Goal: Task Accomplishment & Management: Use online tool/utility

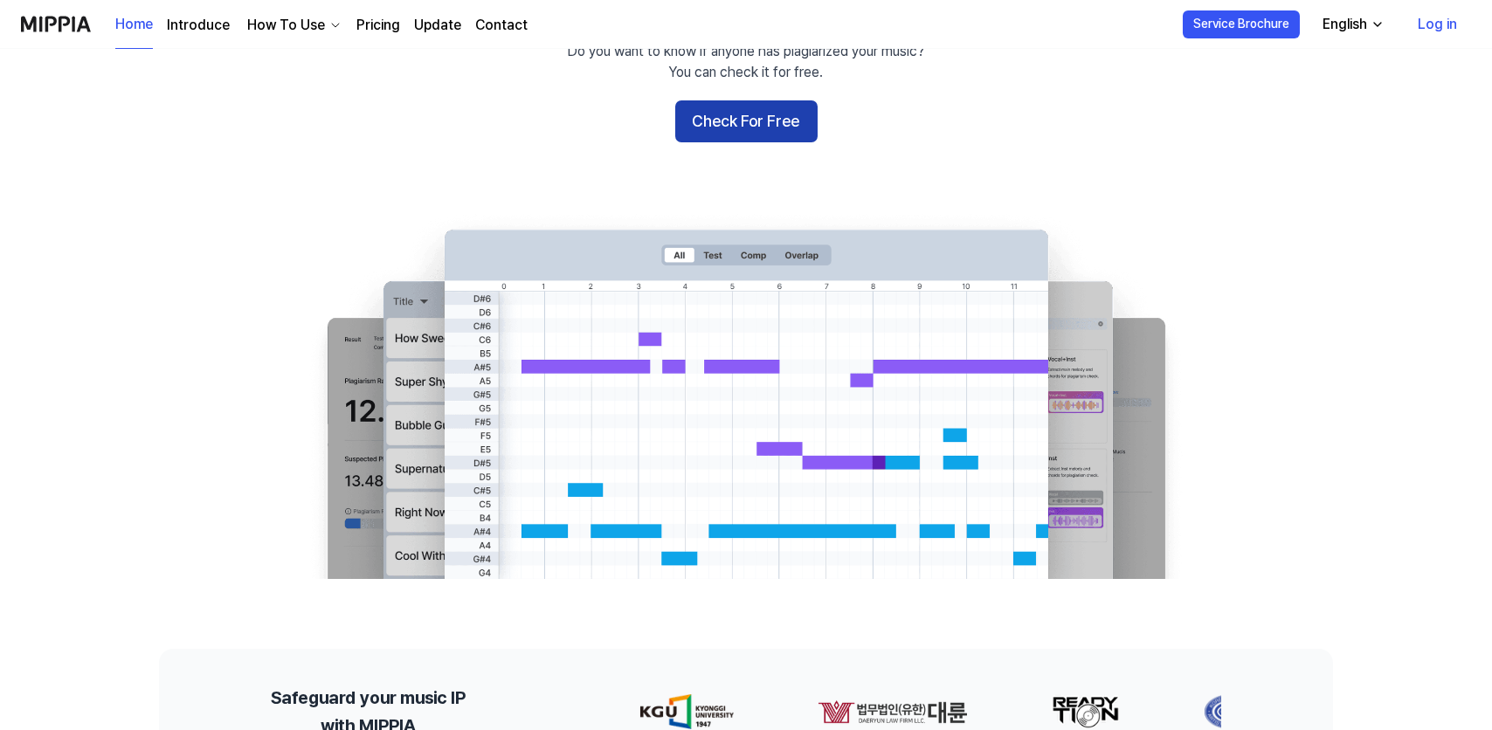
click at [693, 142] on button "Check For Free" at bounding box center [746, 121] width 142 height 42
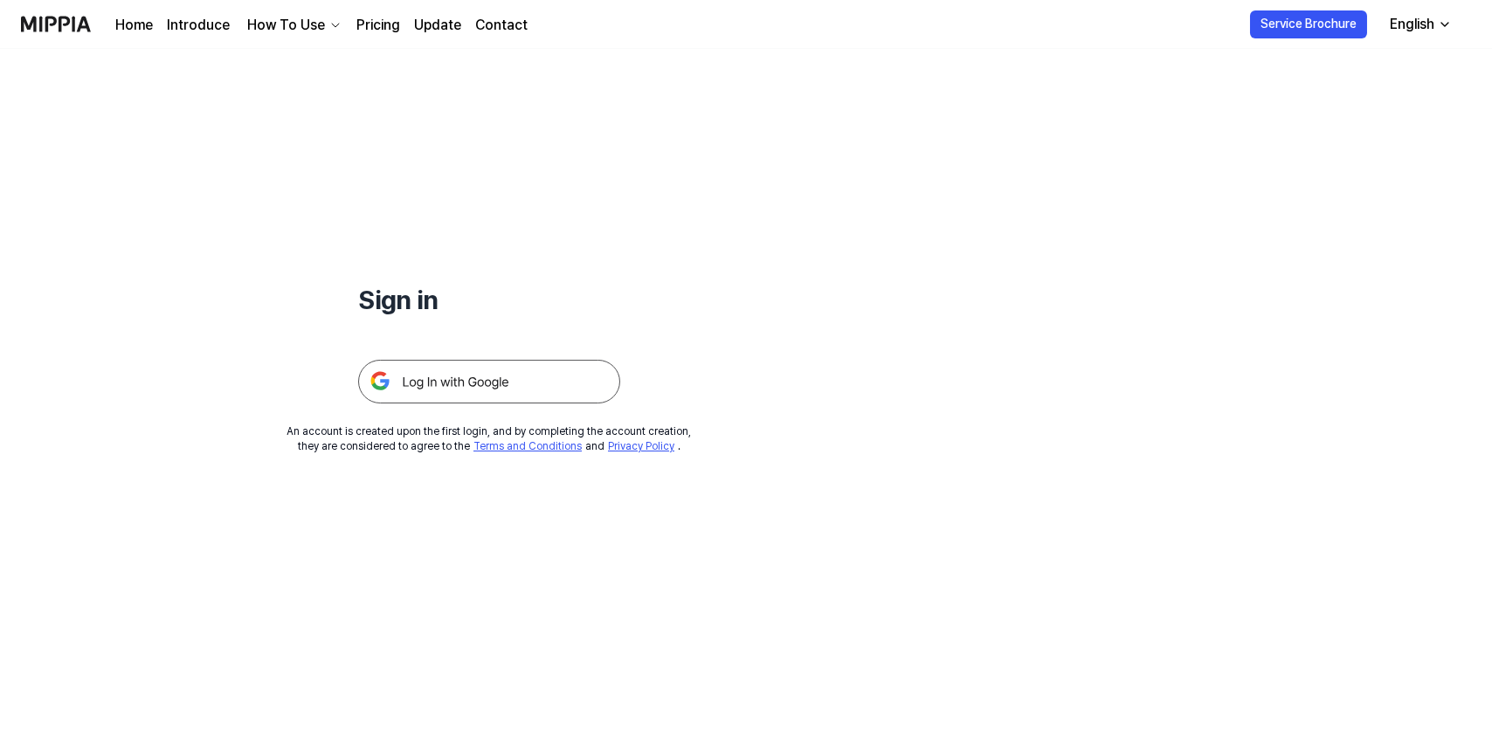
scroll to position [29, 0]
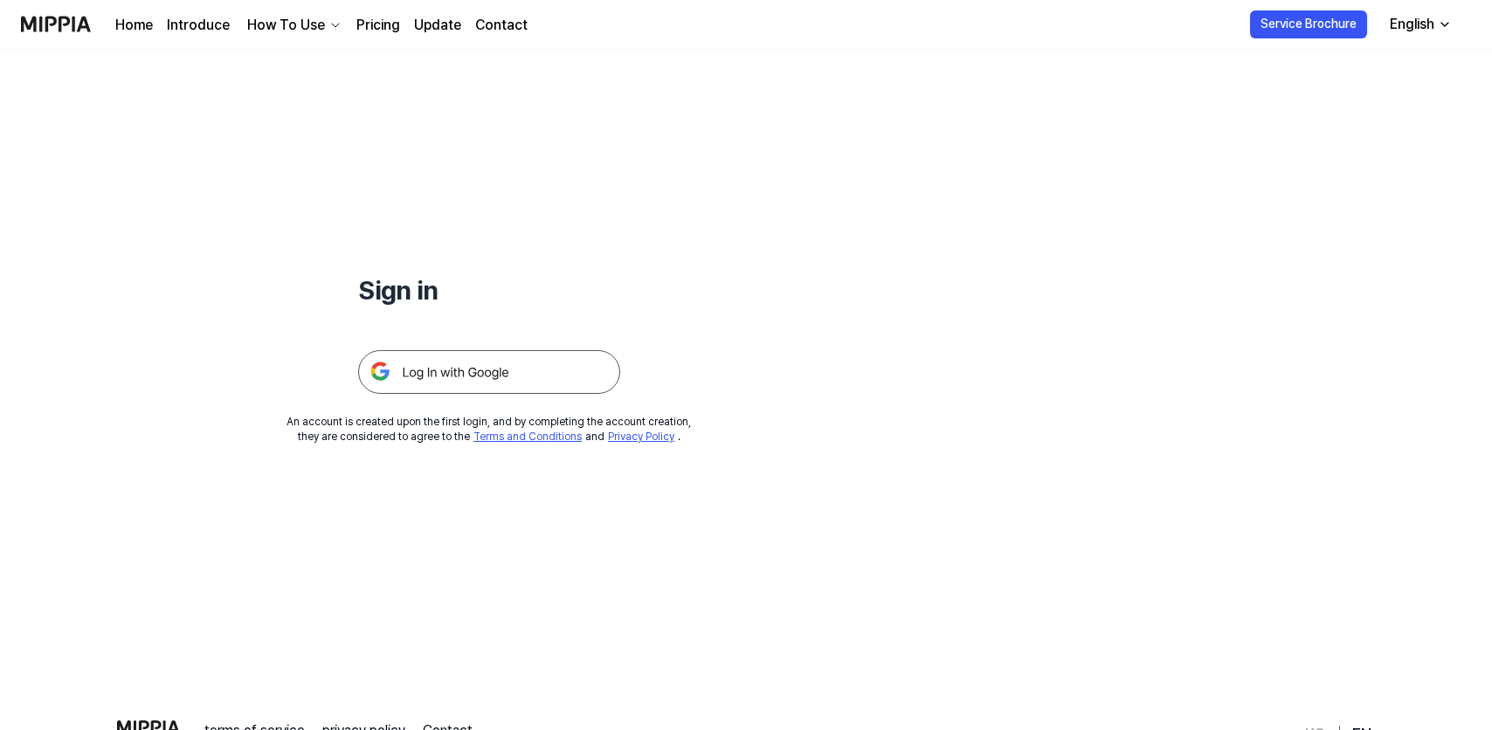
click at [620, 394] on img at bounding box center [489, 372] width 262 height 44
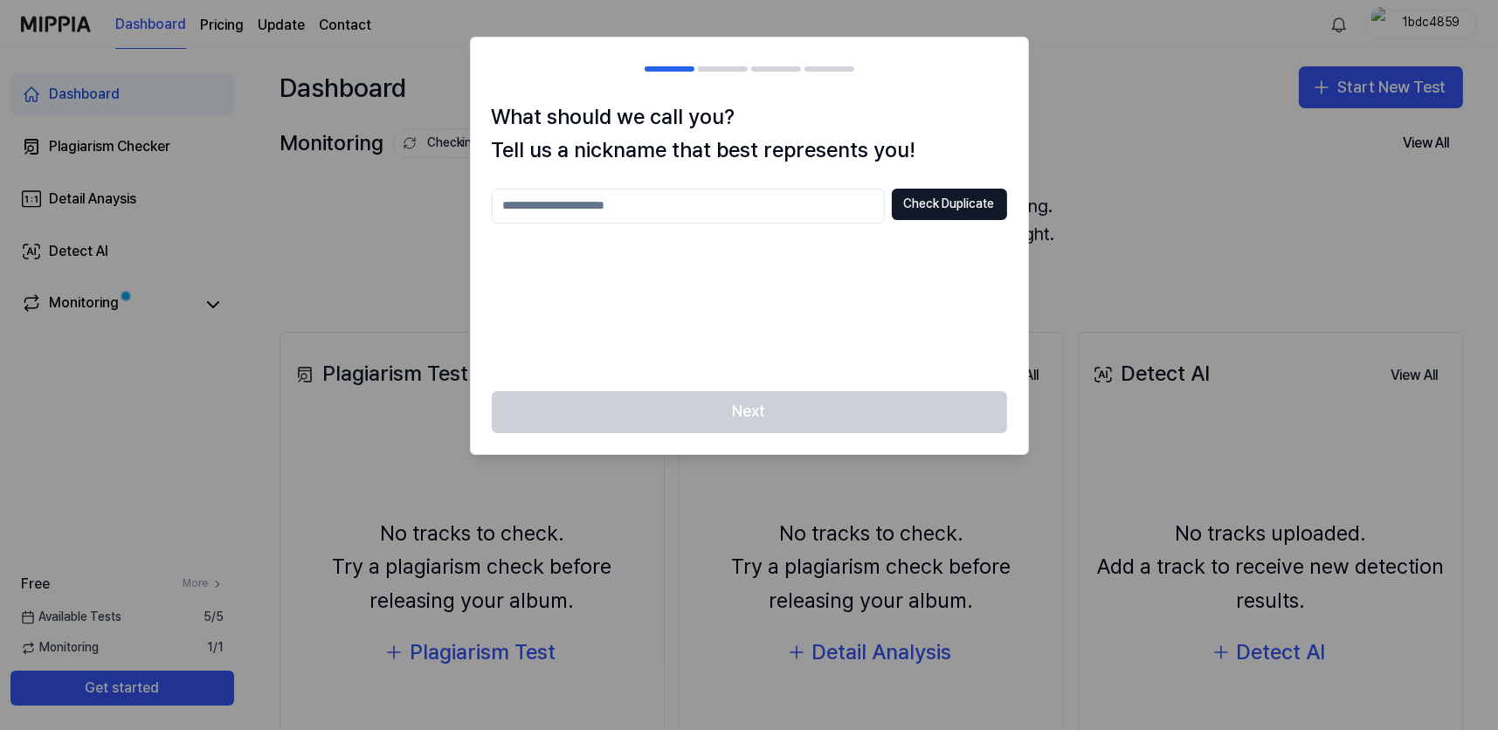
click at [640, 224] on input "text" at bounding box center [688, 206] width 393 height 35
type input "******"
click at [892, 220] on button "Check Duplicate" at bounding box center [949, 204] width 115 height 31
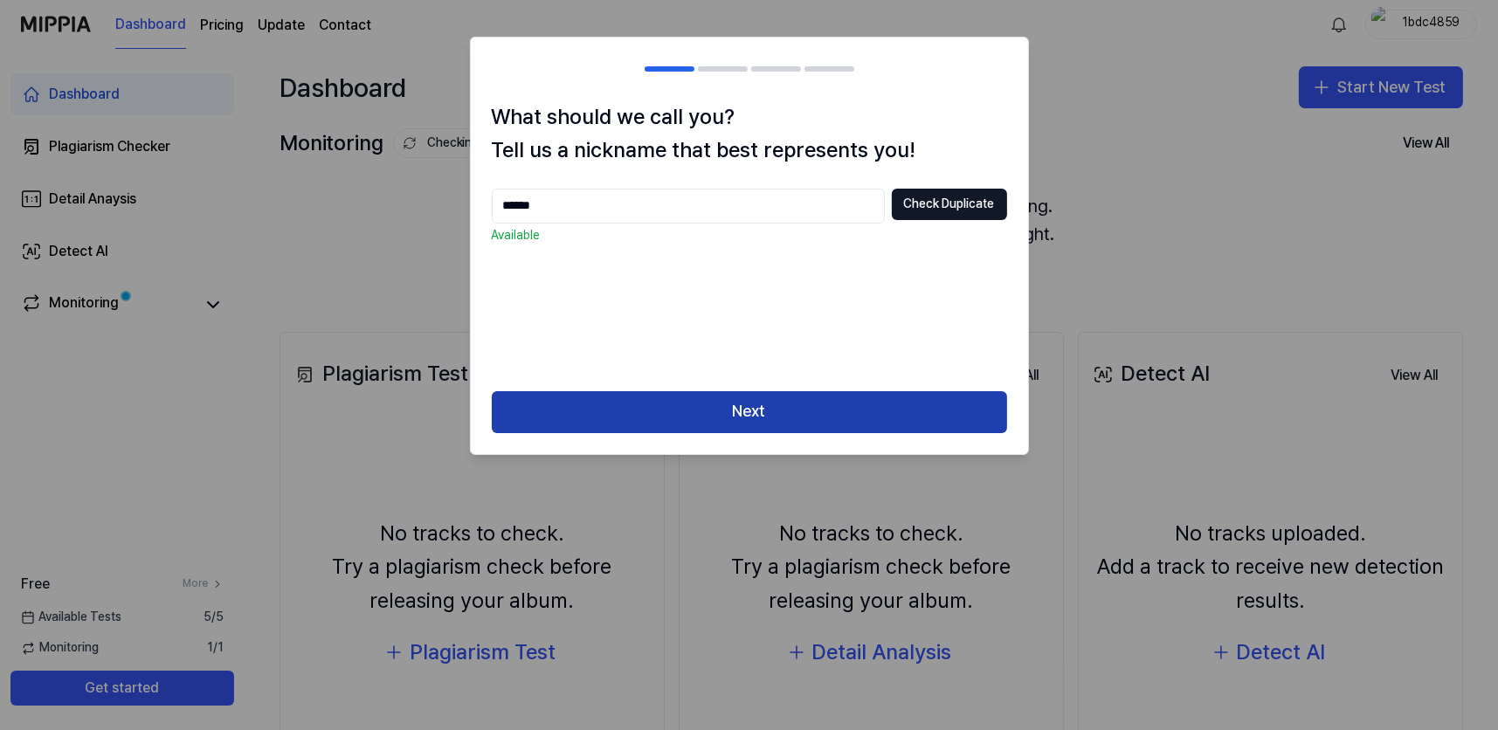
click at [749, 433] on button "Next" at bounding box center [749, 412] width 515 height 42
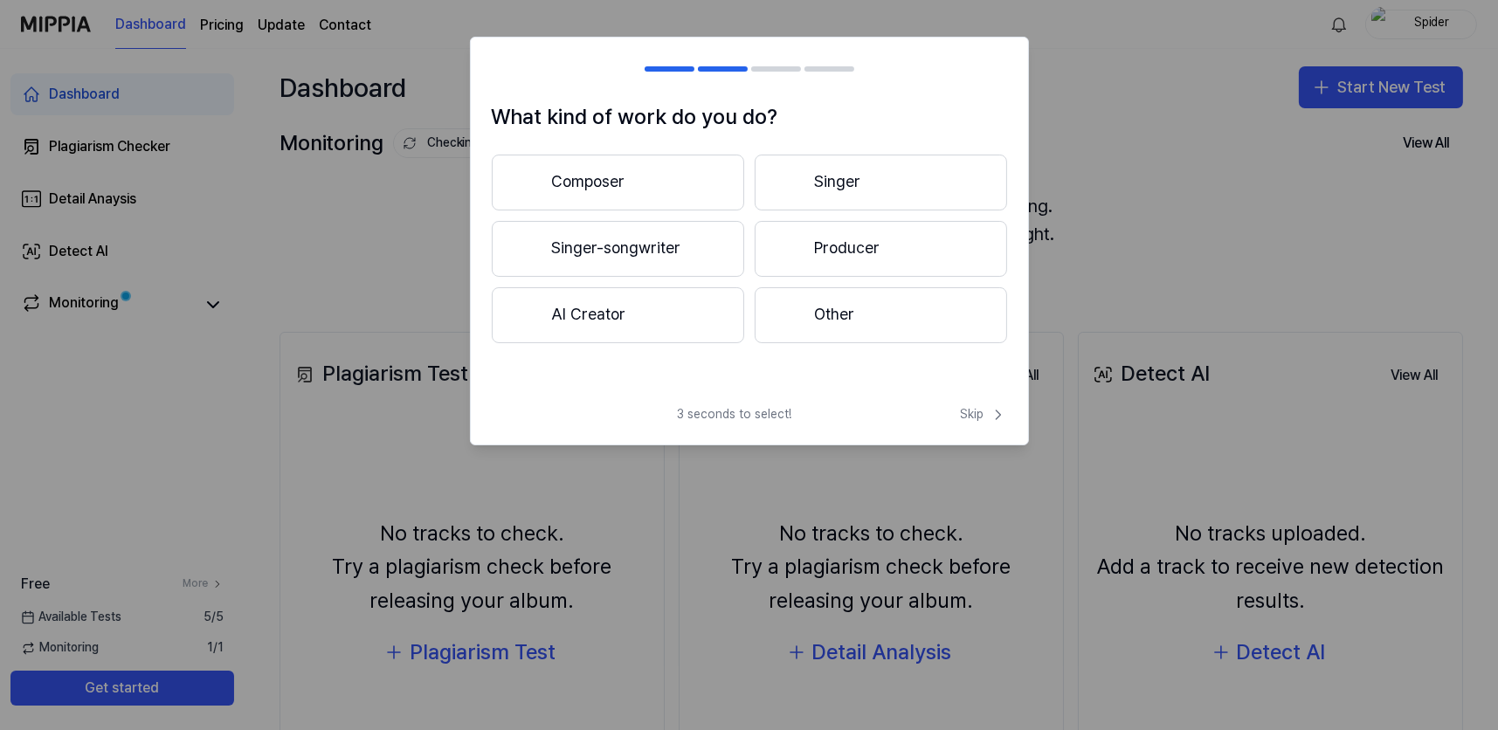
click at [681, 210] on button "Composer" at bounding box center [618, 183] width 252 height 56
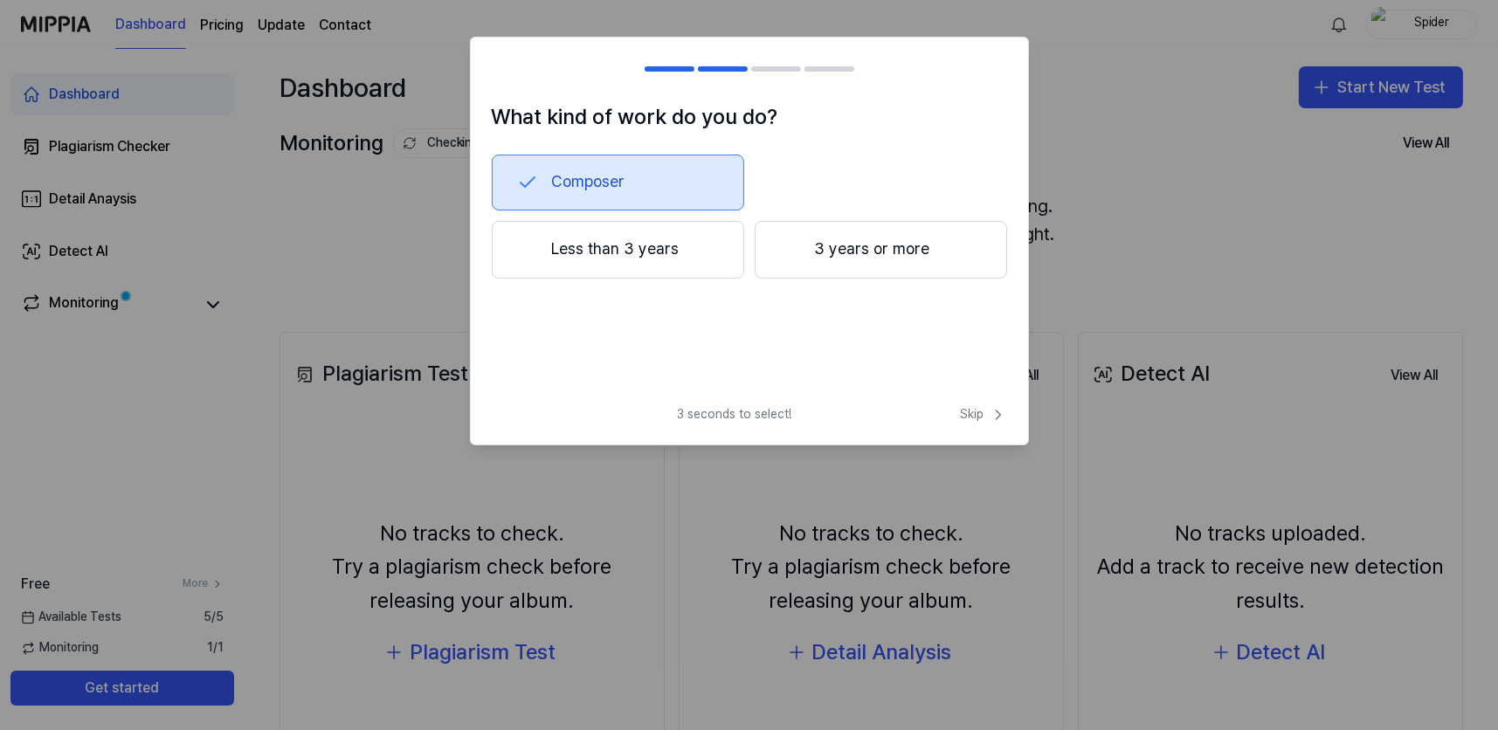
click at [886, 279] on button "3 years or more" at bounding box center [881, 250] width 252 height 58
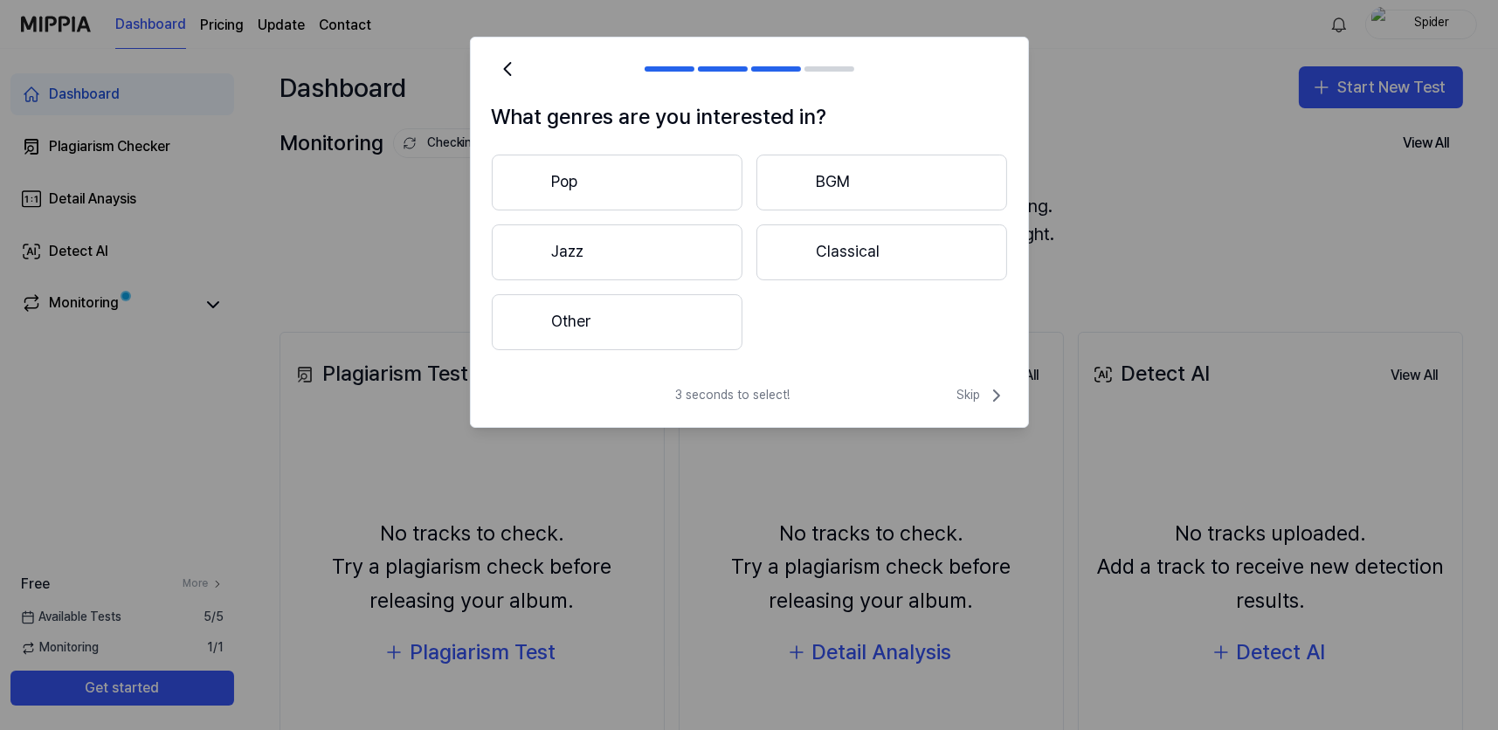
click at [633, 350] on button "Other" at bounding box center [617, 322] width 251 height 56
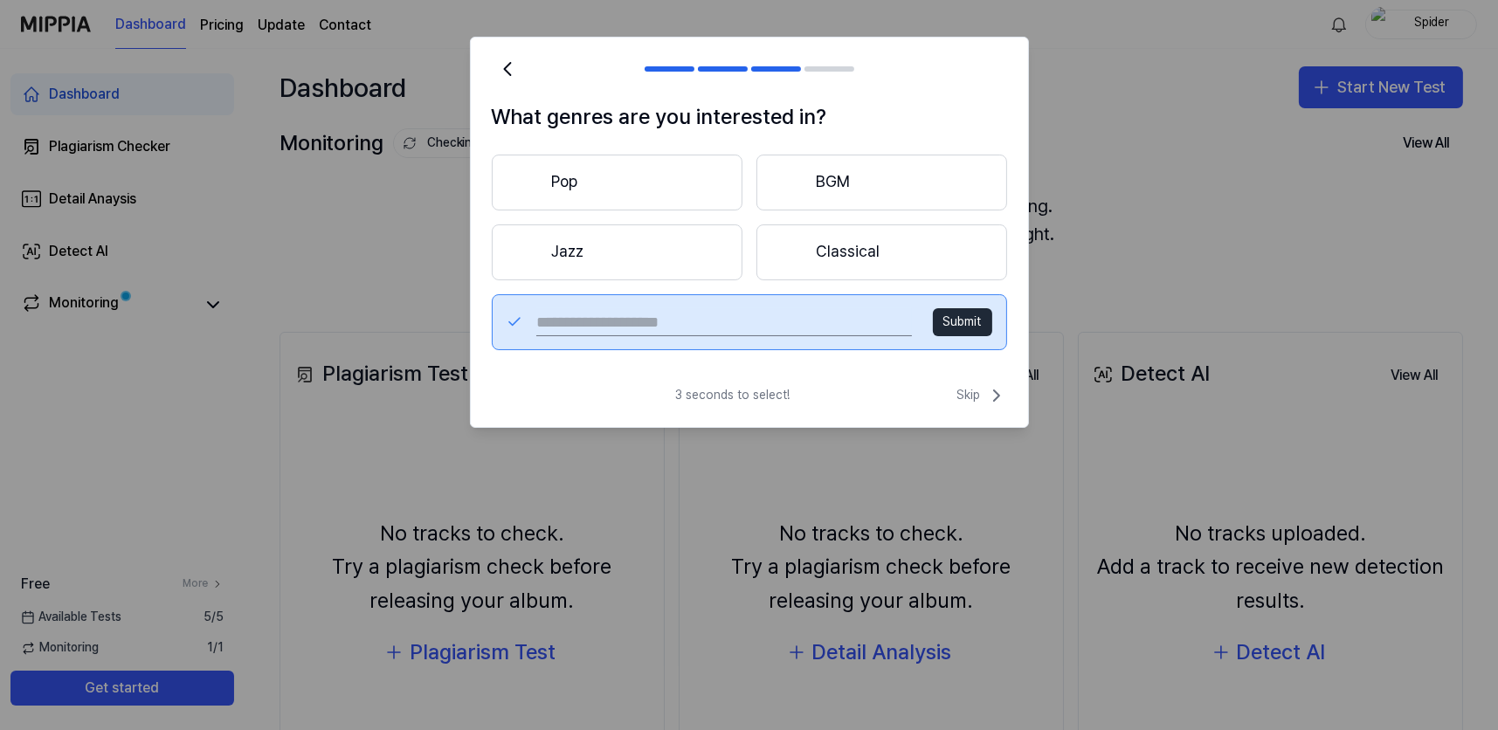
click at [633, 336] on input "text" at bounding box center [723, 322] width 375 height 28
type input "*****"
click at [933, 336] on button "Submit" at bounding box center [962, 322] width 59 height 28
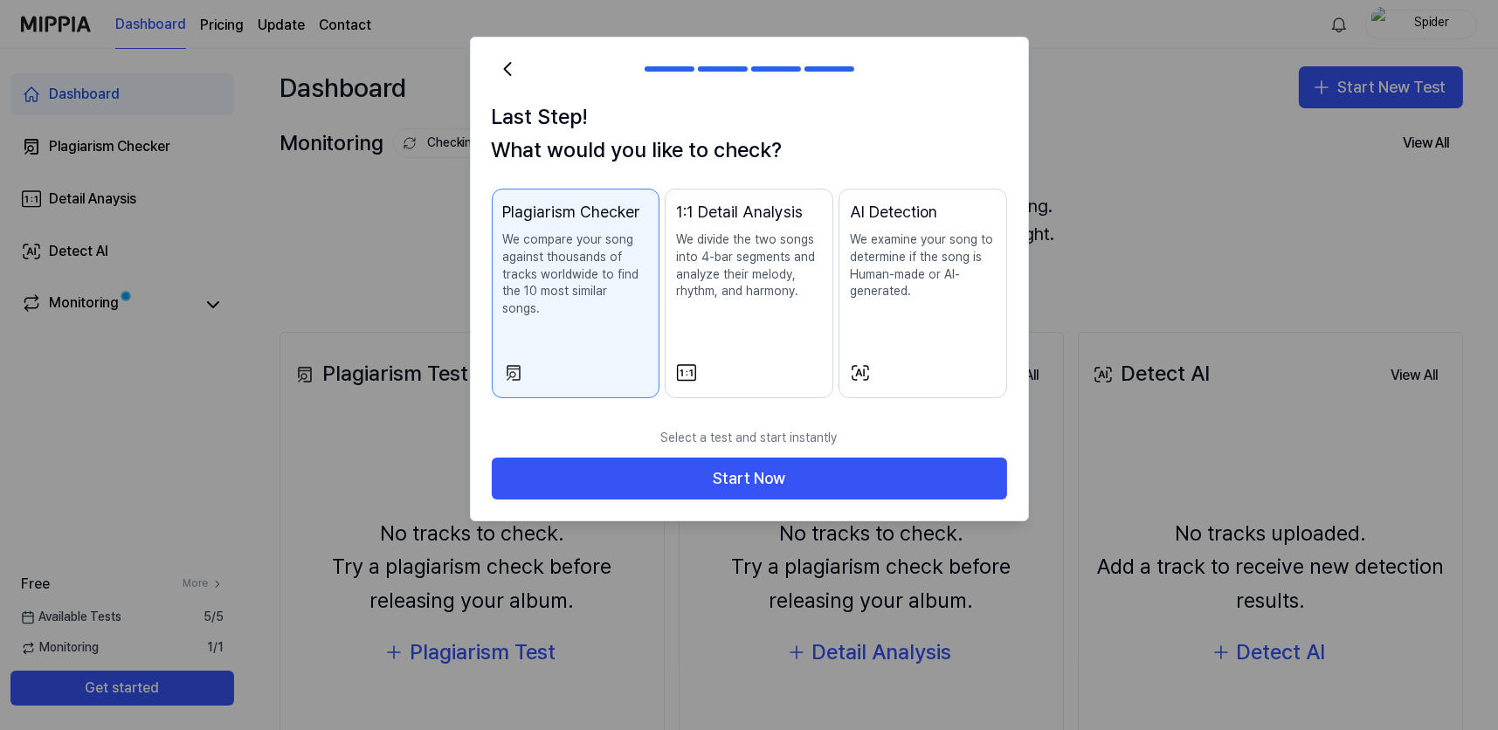
scroll to position [197, 0]
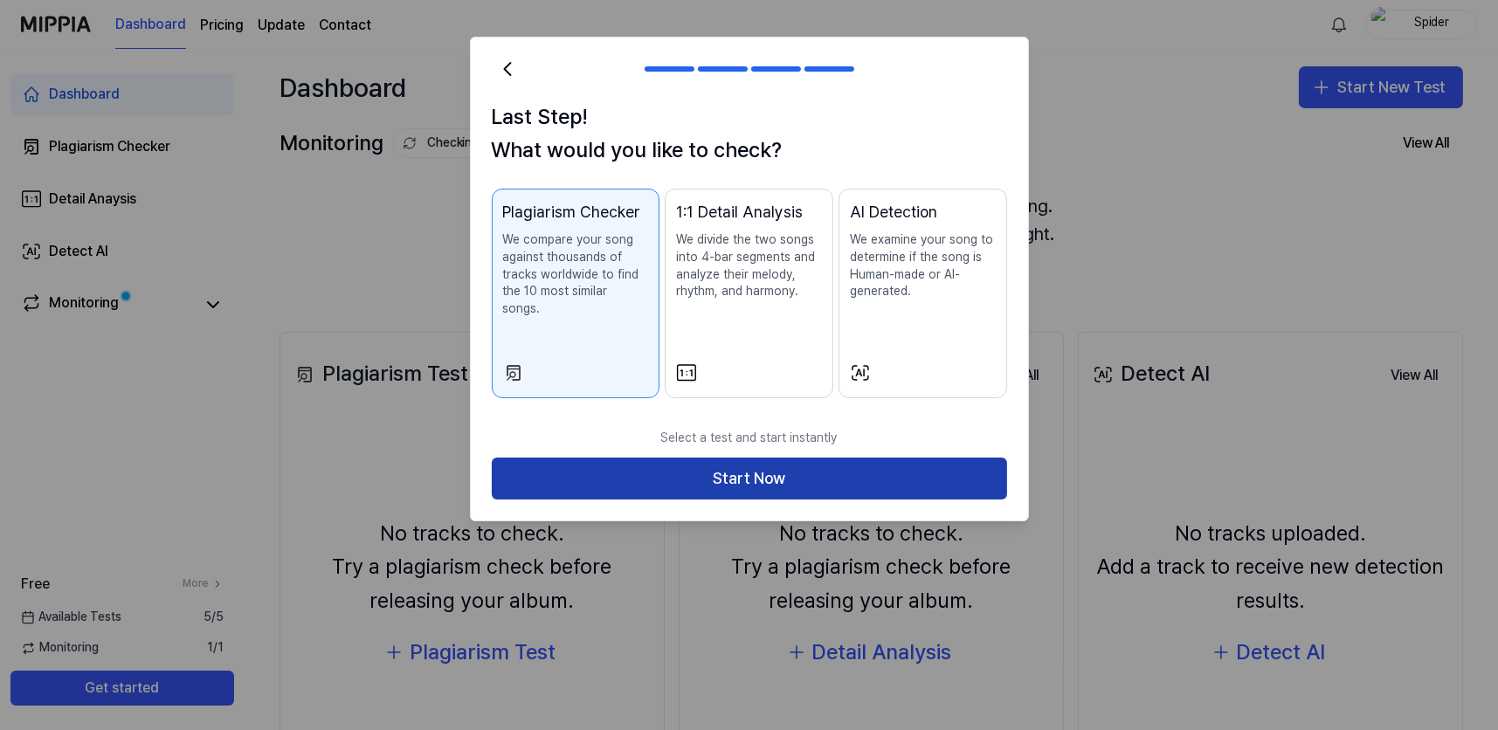
click at [784, 500] on button "Start Now" at bounding box center [749, 479] width 515 height 42
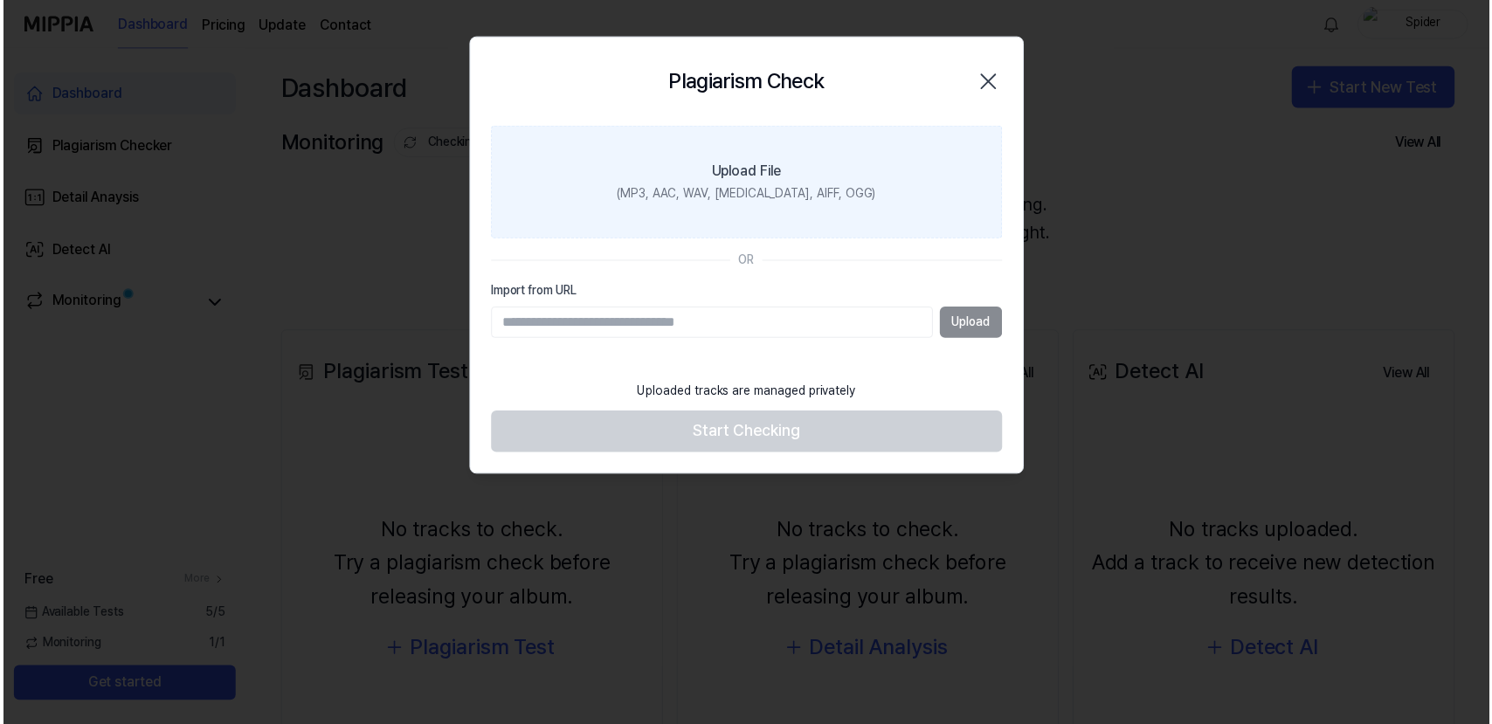
scroll to position [0, 0]
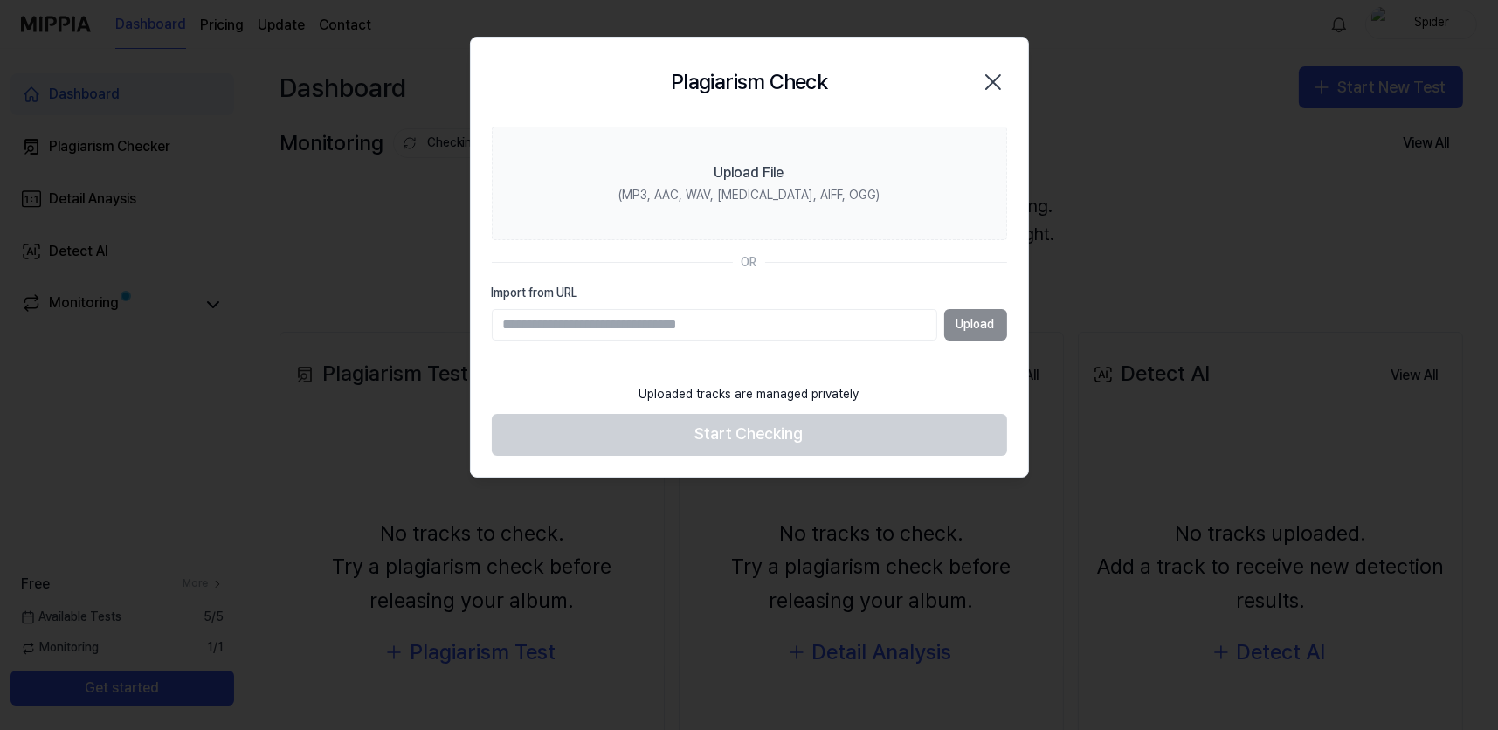
click at [979, 96] on icon "button" at bounding box center [993, 82] width 28 height 28
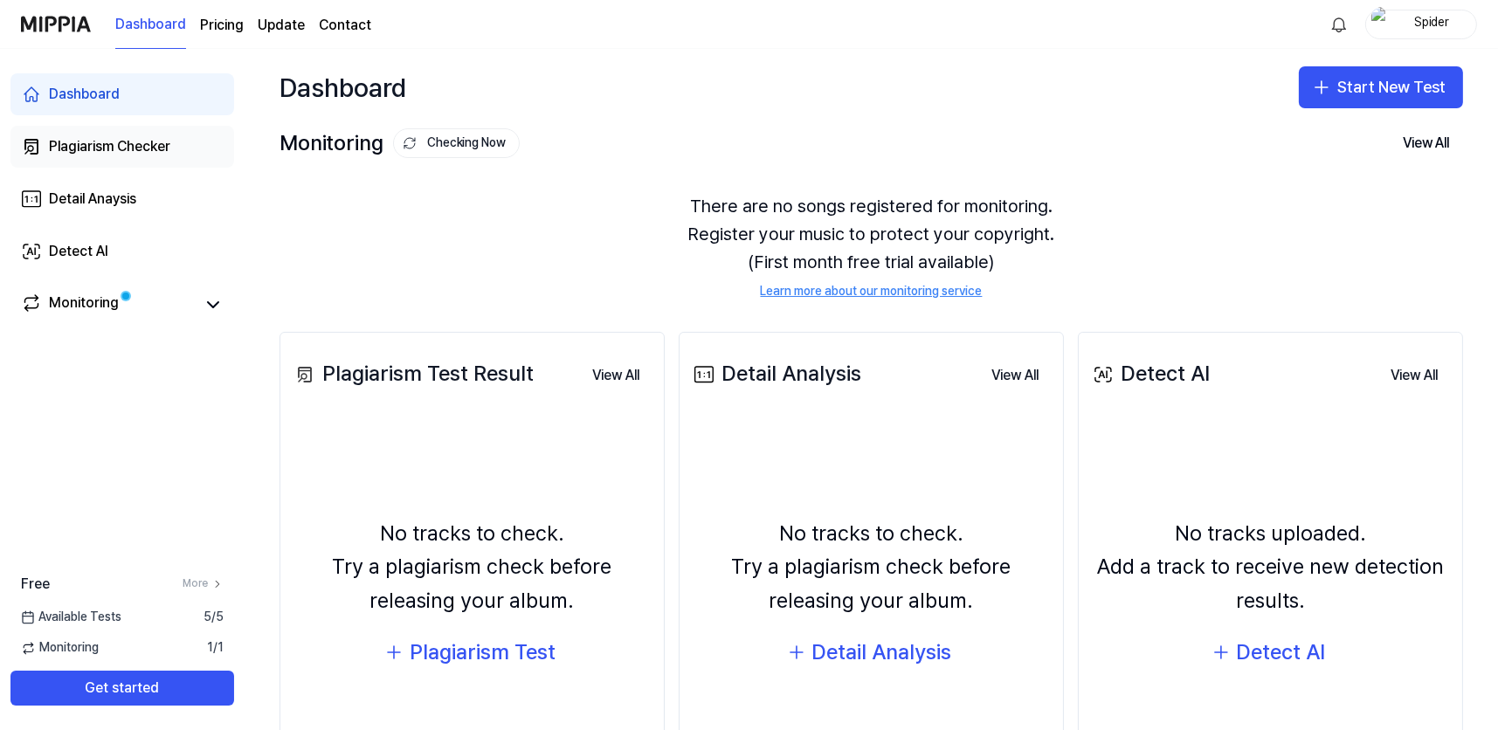
click at [170, 157] on div "Plagiarism Checker" at bounding box center [109, 146] width 121 height 21
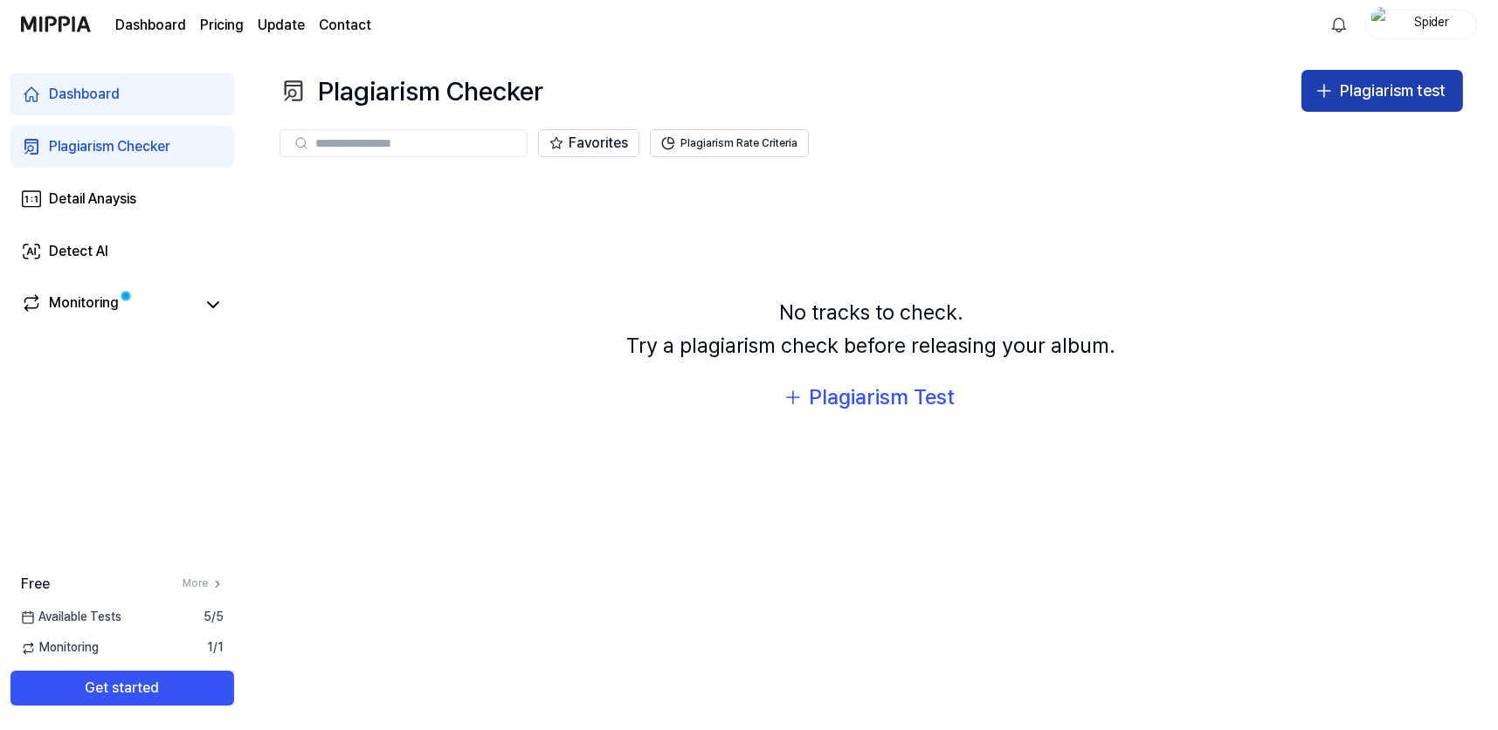
click at [1301, 112] on button "Plagiarism test" at bounding box center [1382, 91] width 162 height 42
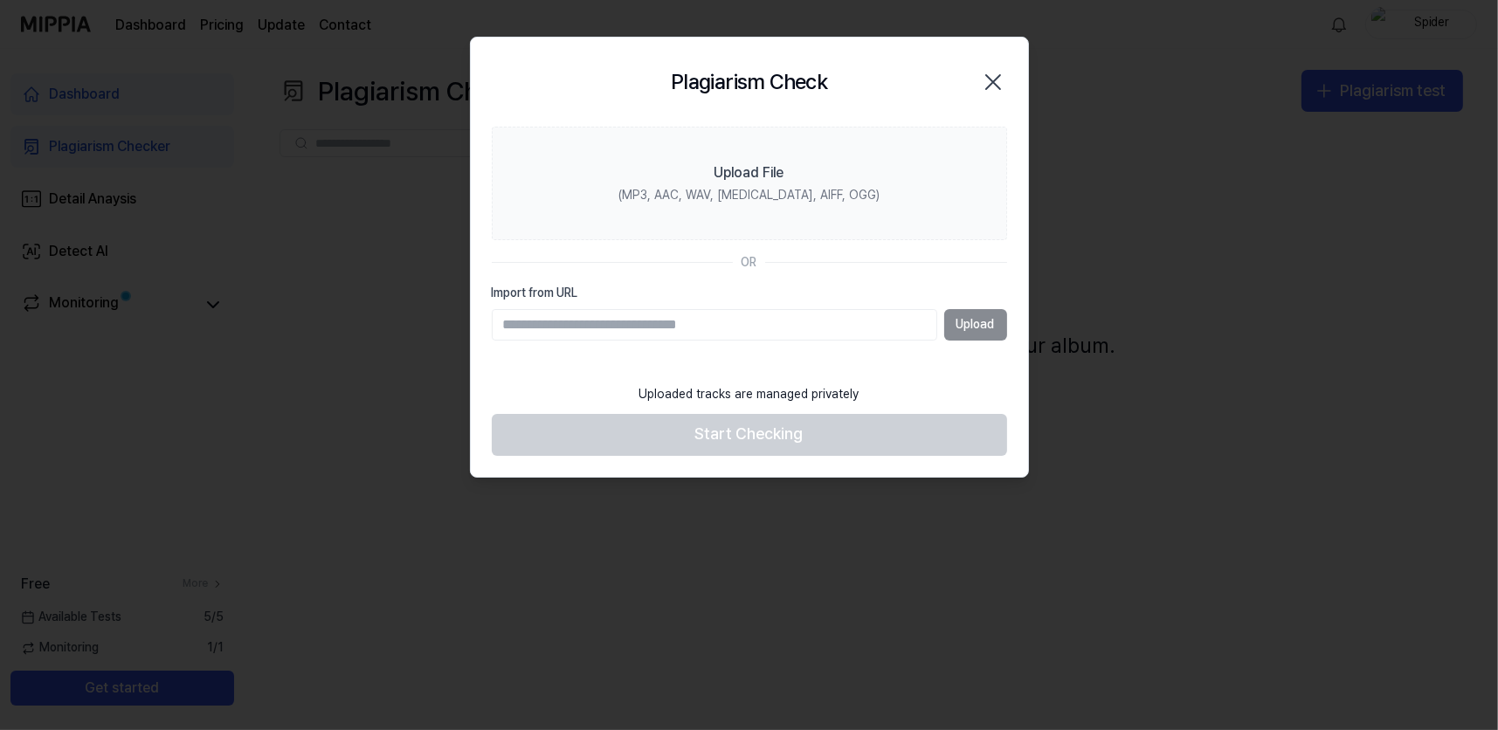
click at [979, 96] on icon "button" at bounding box center [993, 82] width 28 height 28
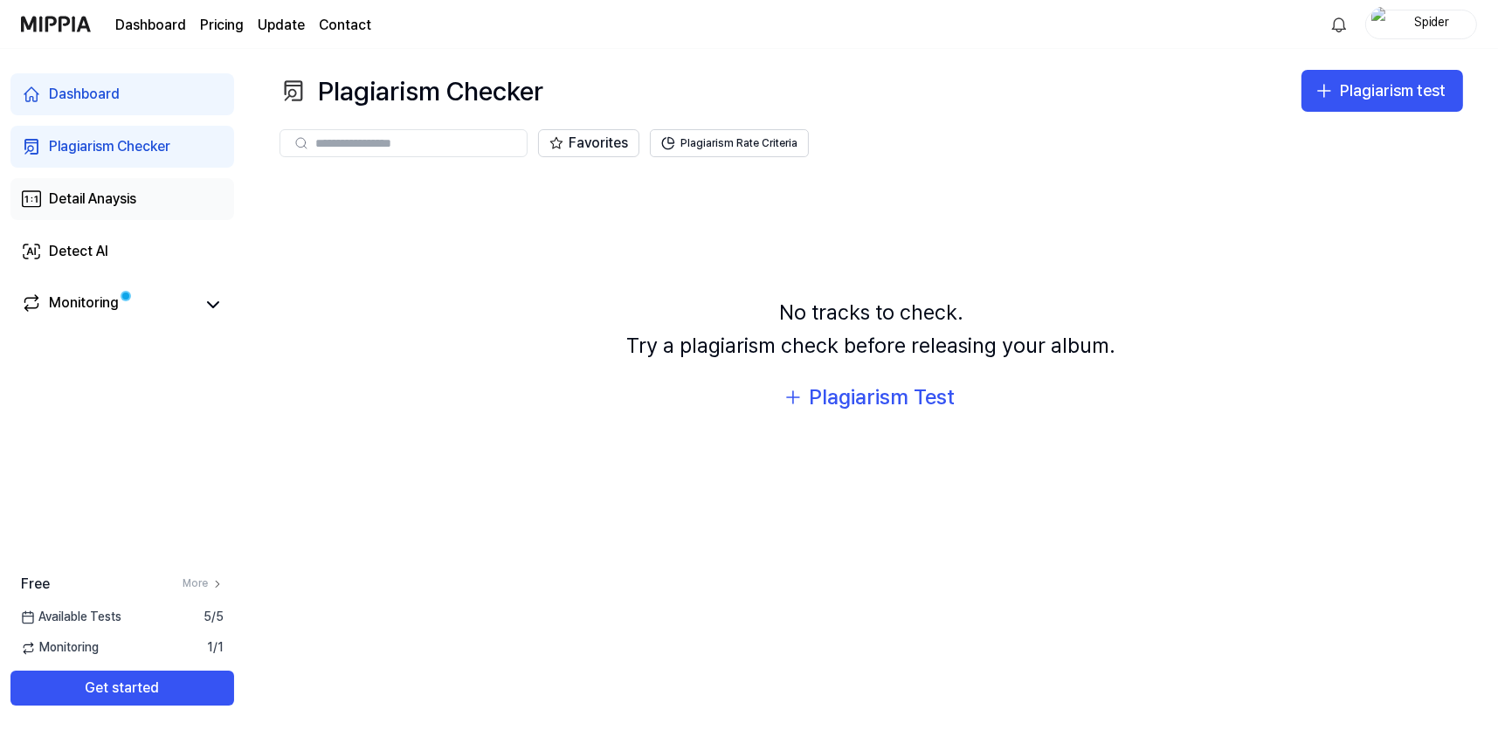
click at [136, 210] on div "Detail Anaysis" at bounding box center [92, 199] width 87 height 21
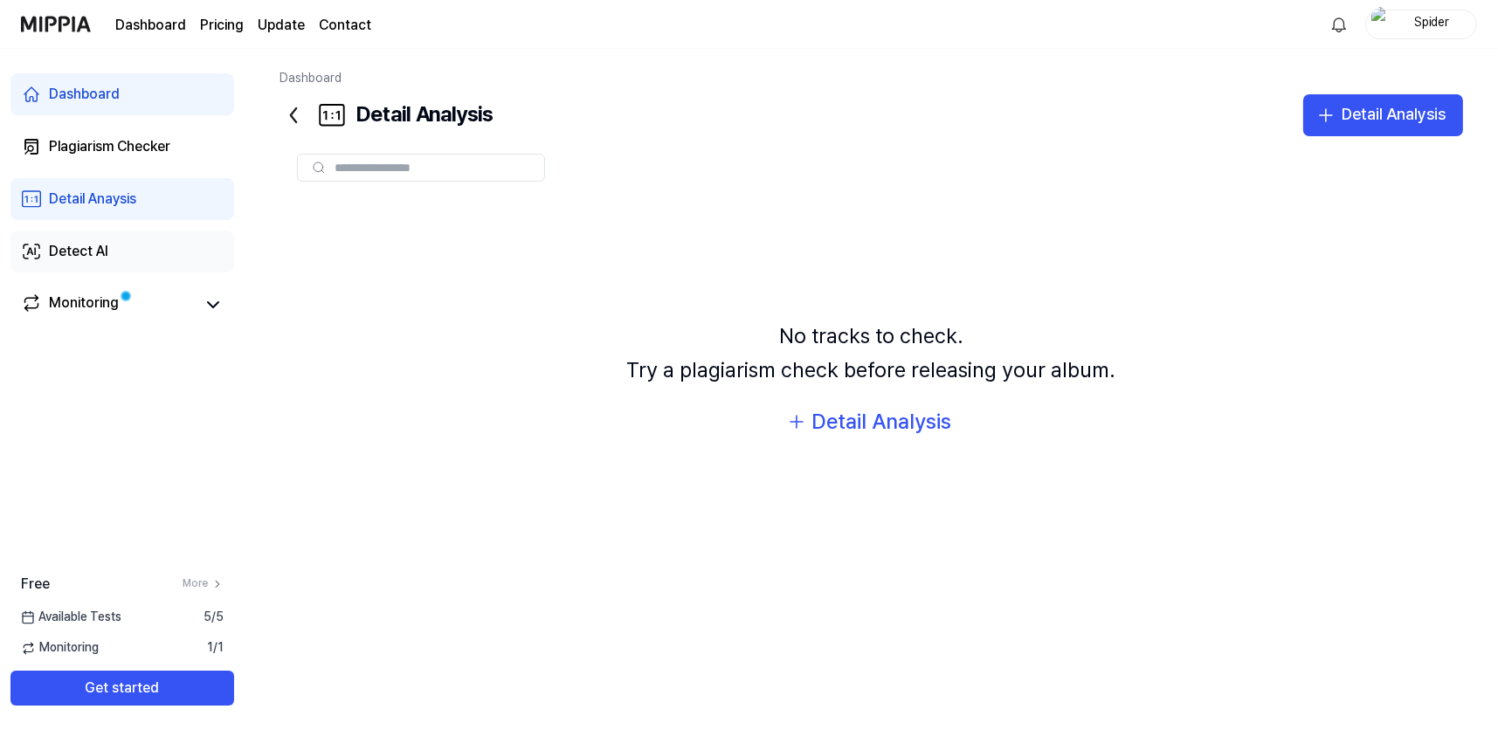
click at [108, 262] on div "Detect AI" at bounding box center [78, 251] width 59 height 21
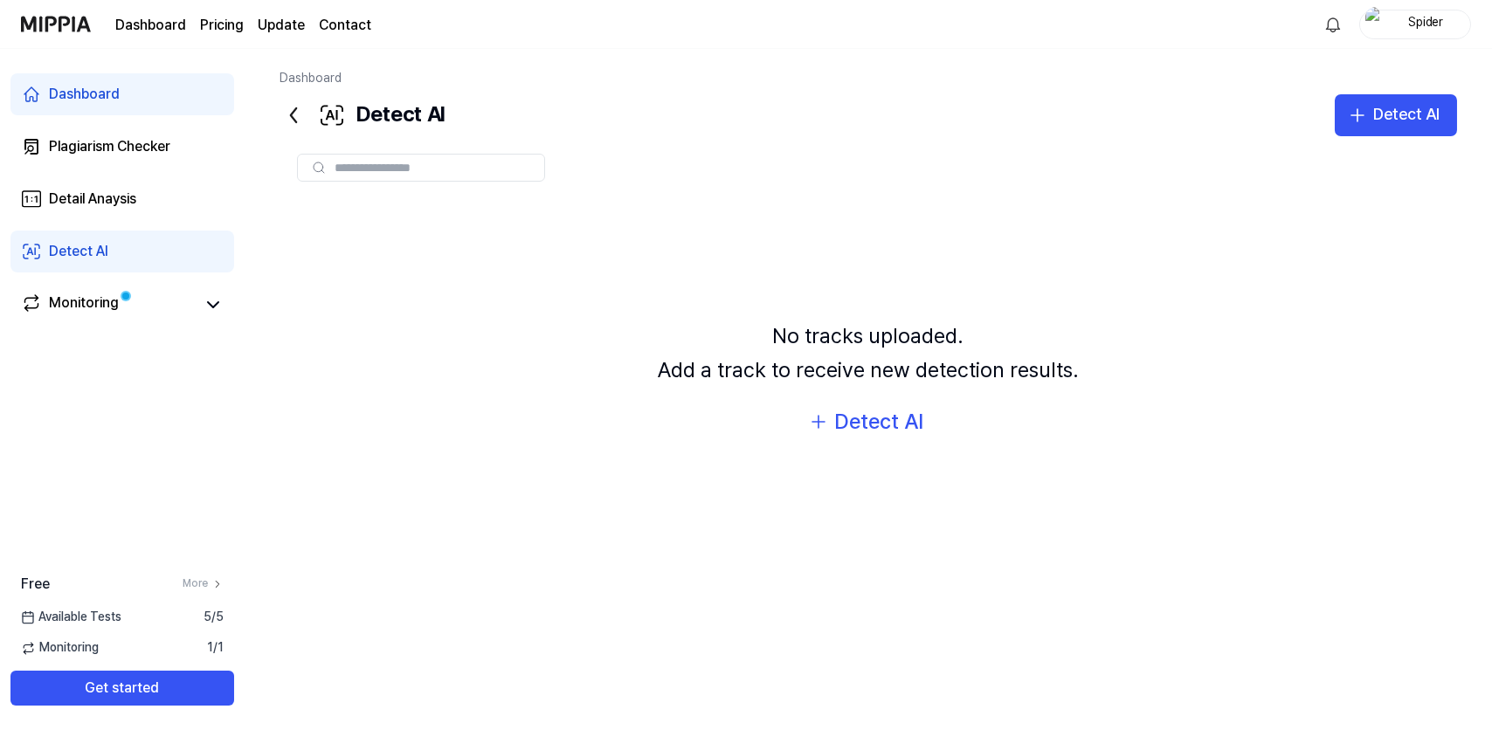
click at [340, 23] on div "Dashboard Pricing Update Contact" at bounding box center [243, 24] width 256 height 48
click at [244, 36] on page\) "Pricing" at bounding box center [222, 25] width 44 height 21
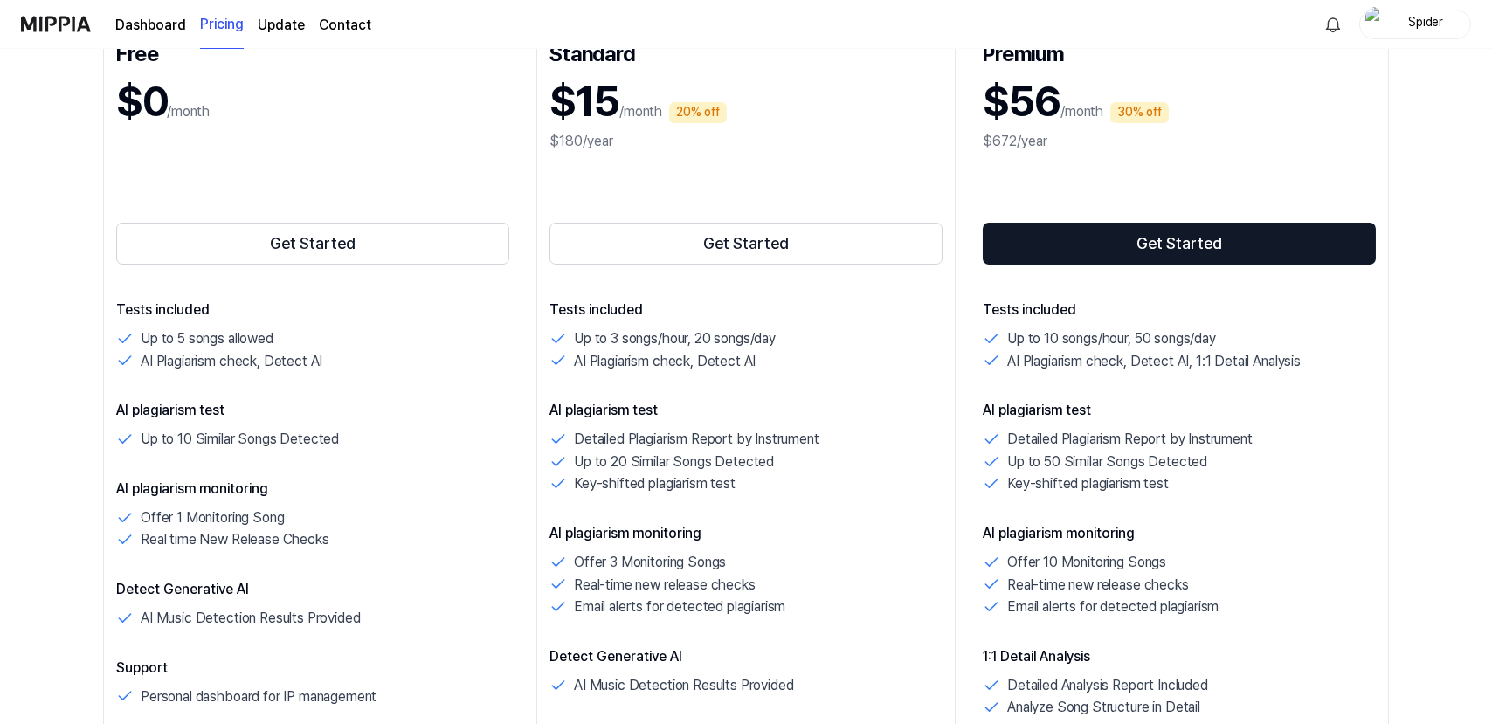
scroll to position [262, 0]
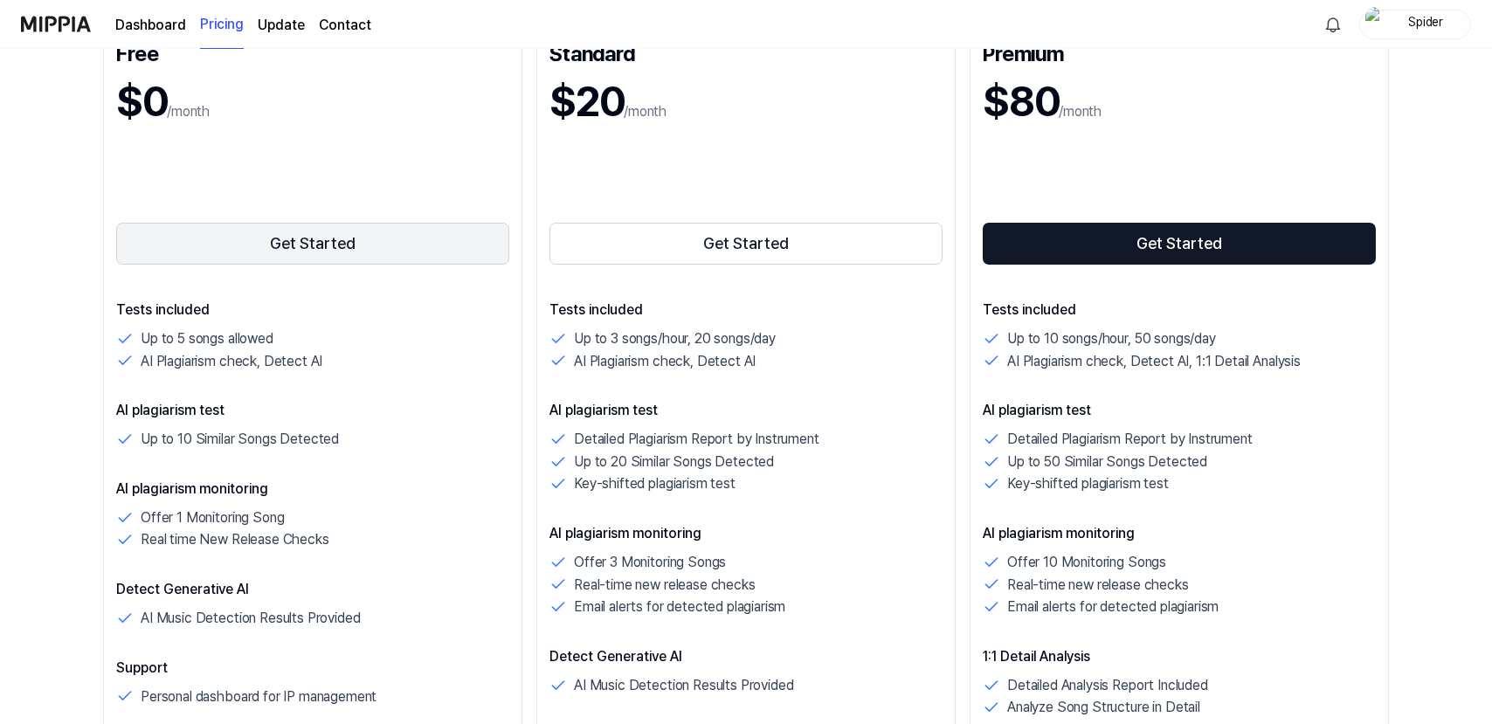
click at [294, 265] on button "Get Started" at bounding box center [312, 244] width 393 height 42
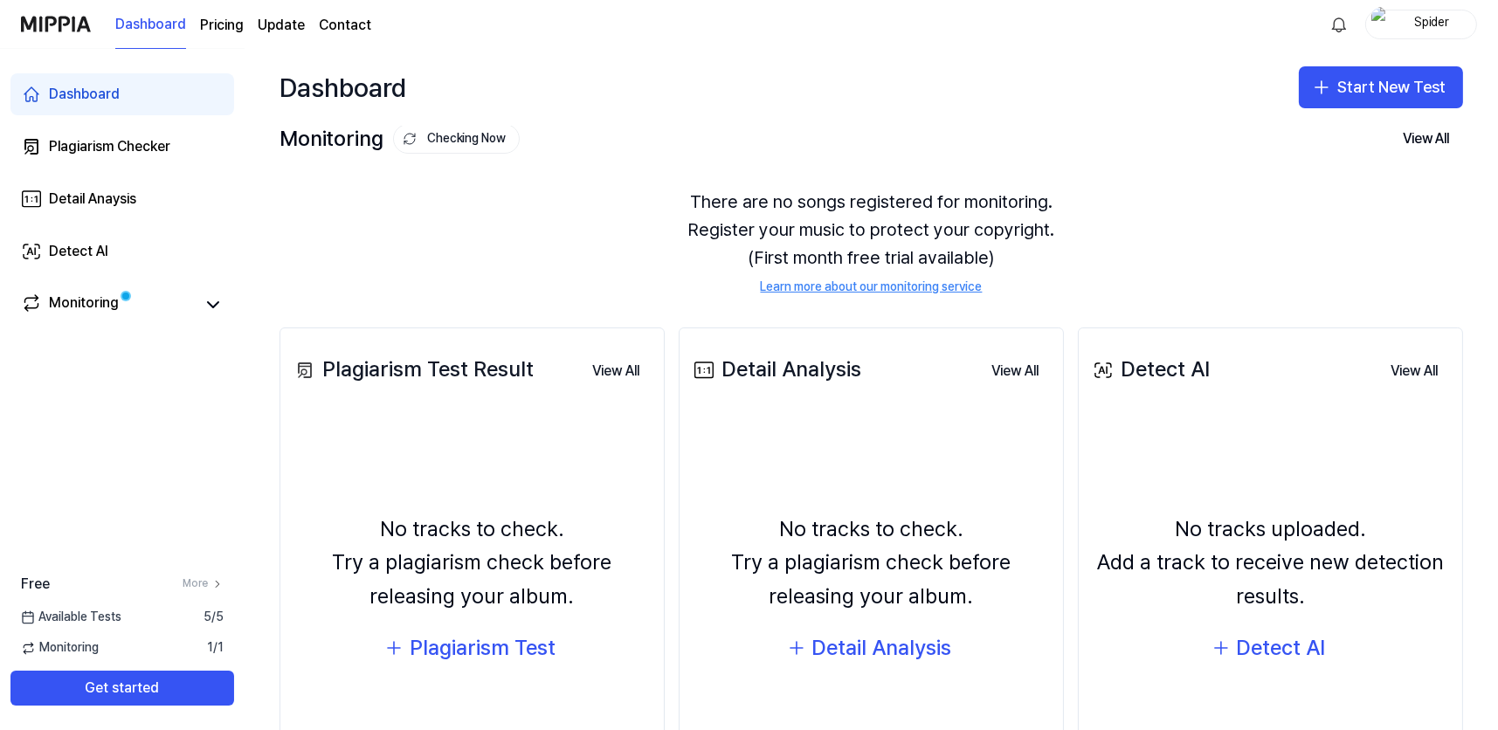
scroll to position [0, 0]
